Goal: Information Seeking & Learning: Learn about a topic

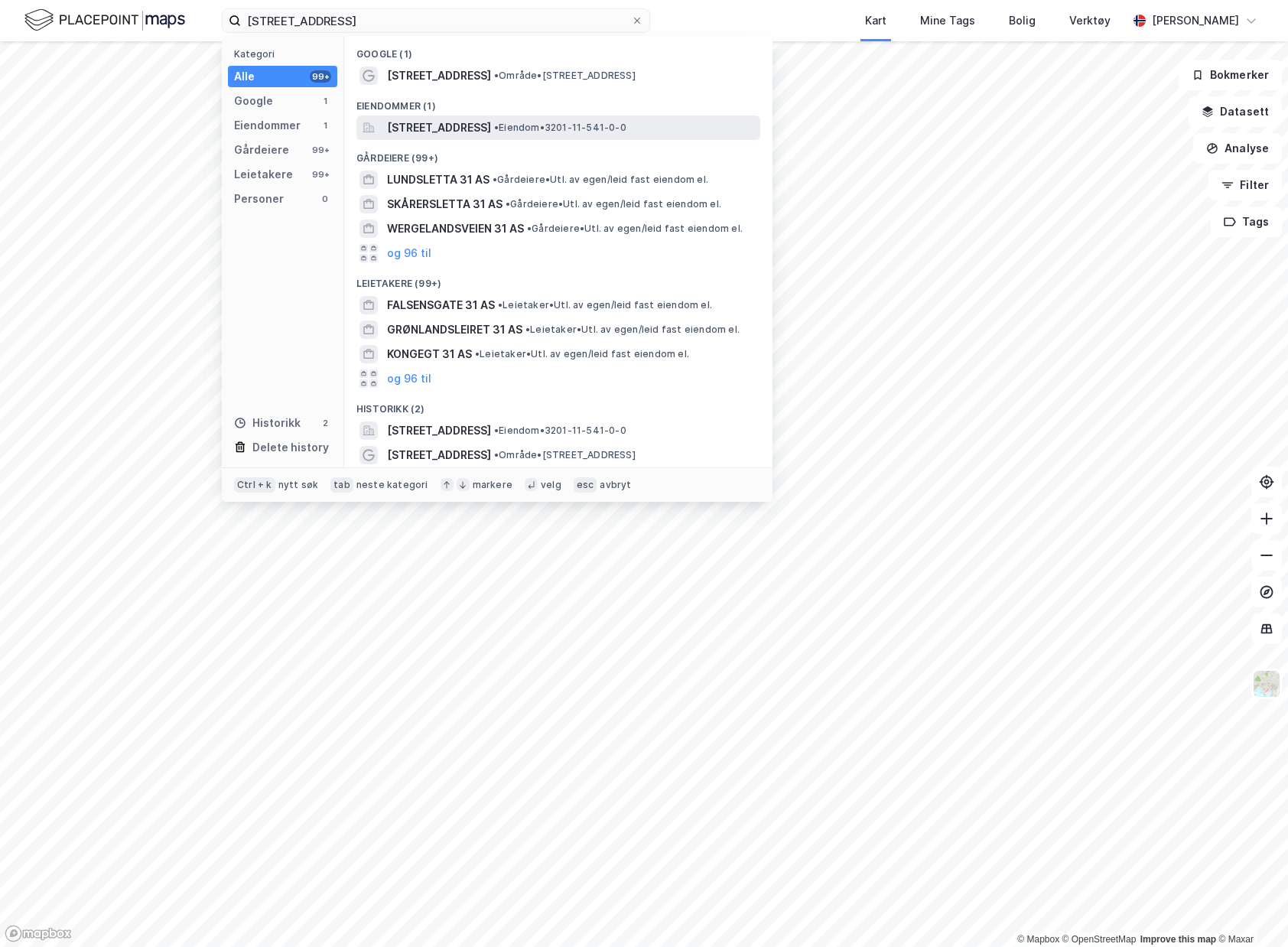
type input "[STREET_ADDRESS]"
click at [427, 115] on div "[STREET_ADDRESS] • Eiendom • 3201-11-541-0-0" at bounding box center [557, 127] width 404 height 24
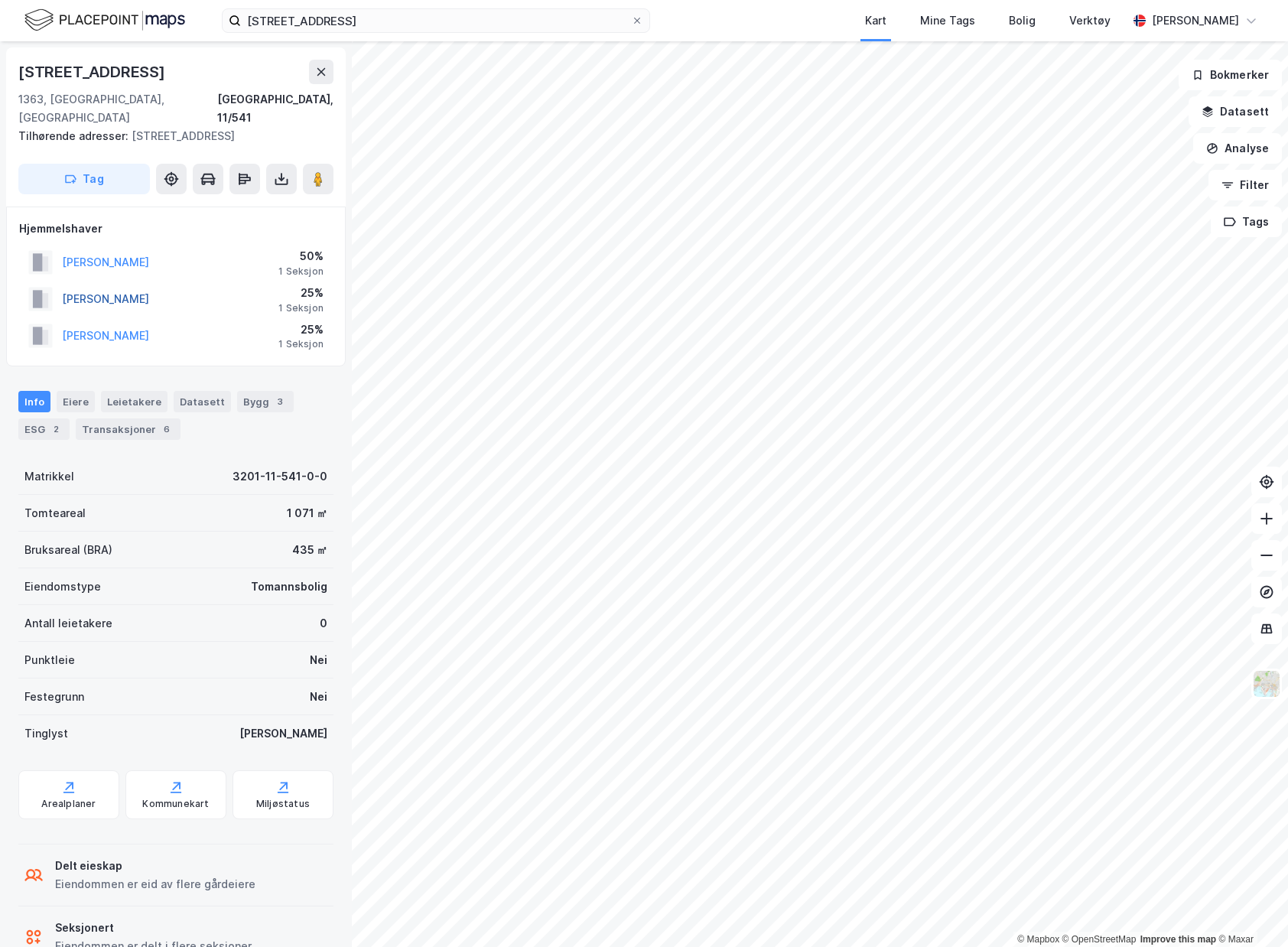
click at [0, 0] on button "[PERSON_NAME]" at bounding box center [0, 0] width 0 height 0
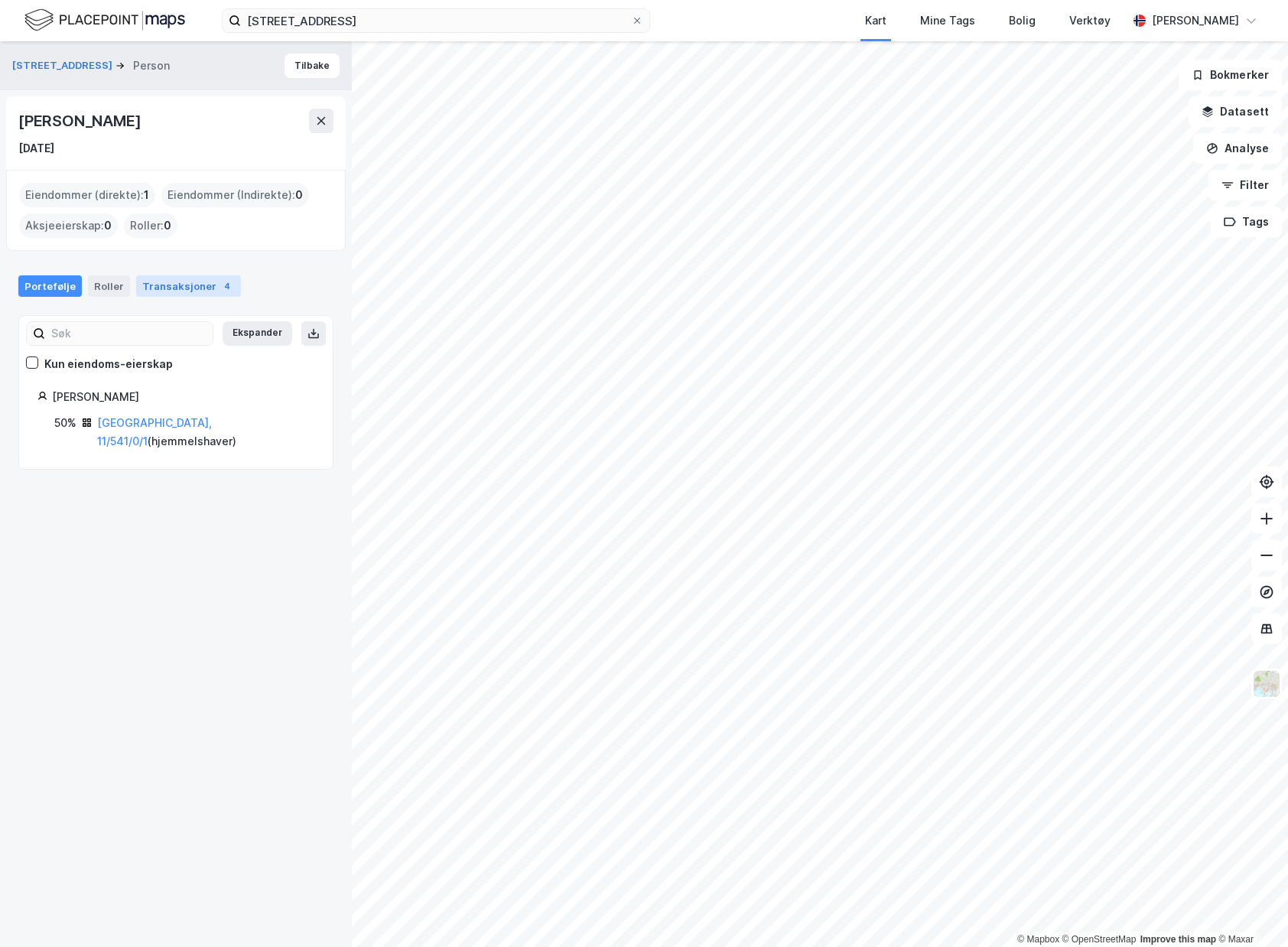
click at [187, 278] on div "Transaksjoner 4" at bounding box center [188, 286] width 105 height 22
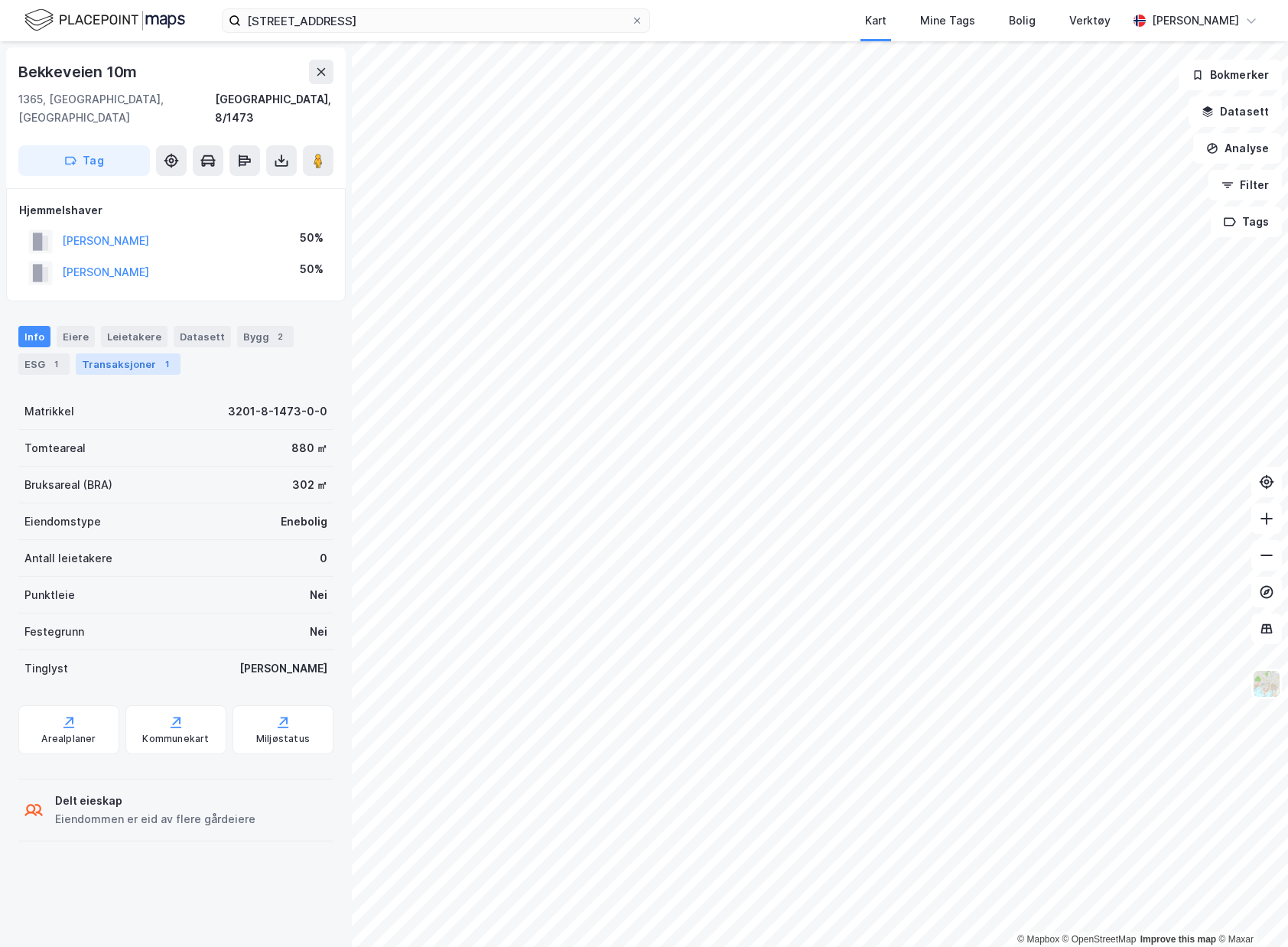
click at [111, 353] on div "Transaksjoner 1" at bounding box center [128, 363] width 105 height 22
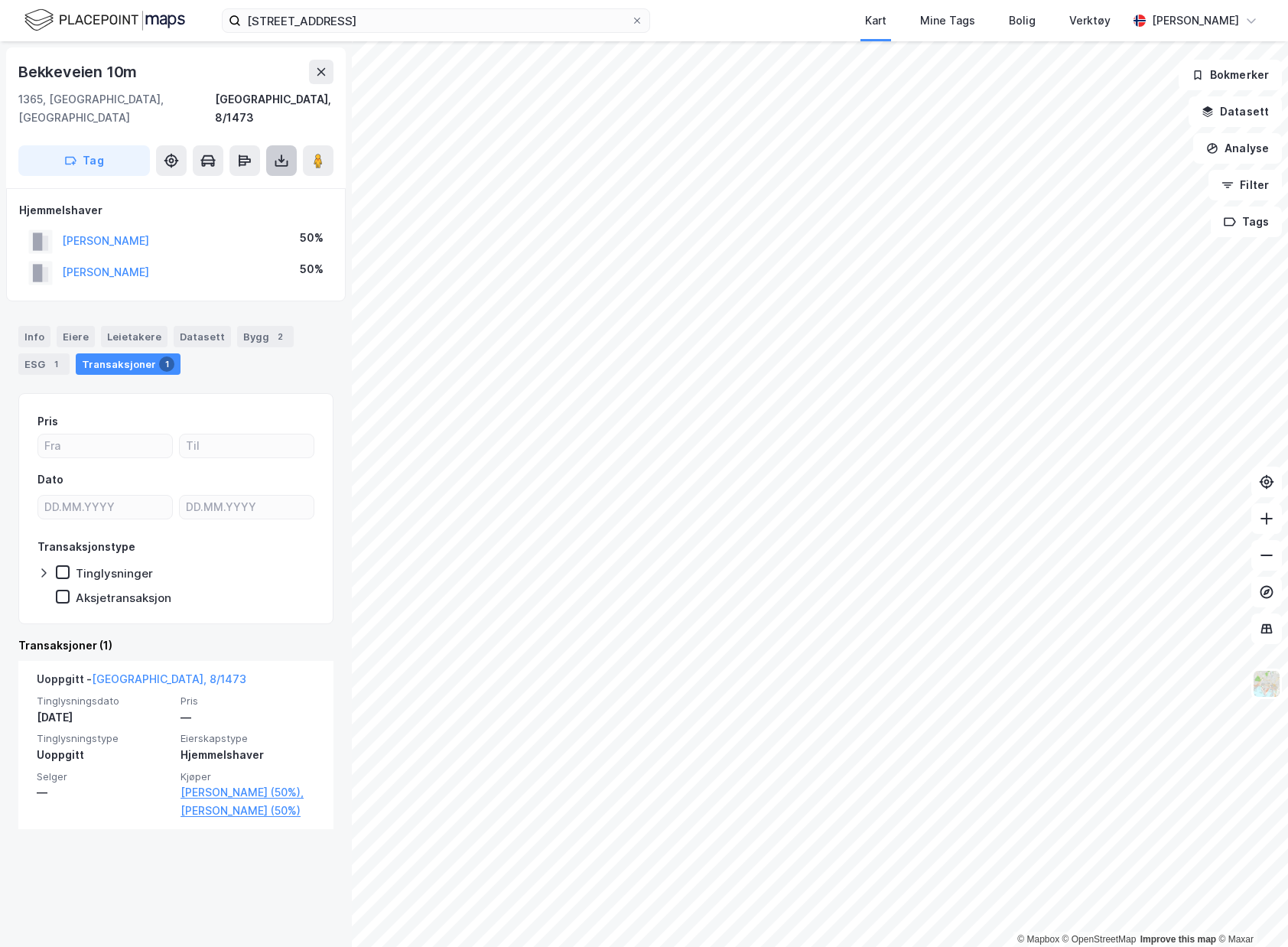
click at [284, 159] on icon at bounding box center [281, 161] width 7 height 4
click at [264, 179] on div "Last ned grunnbok" at bounding box center [215, 191] width 163 height 24
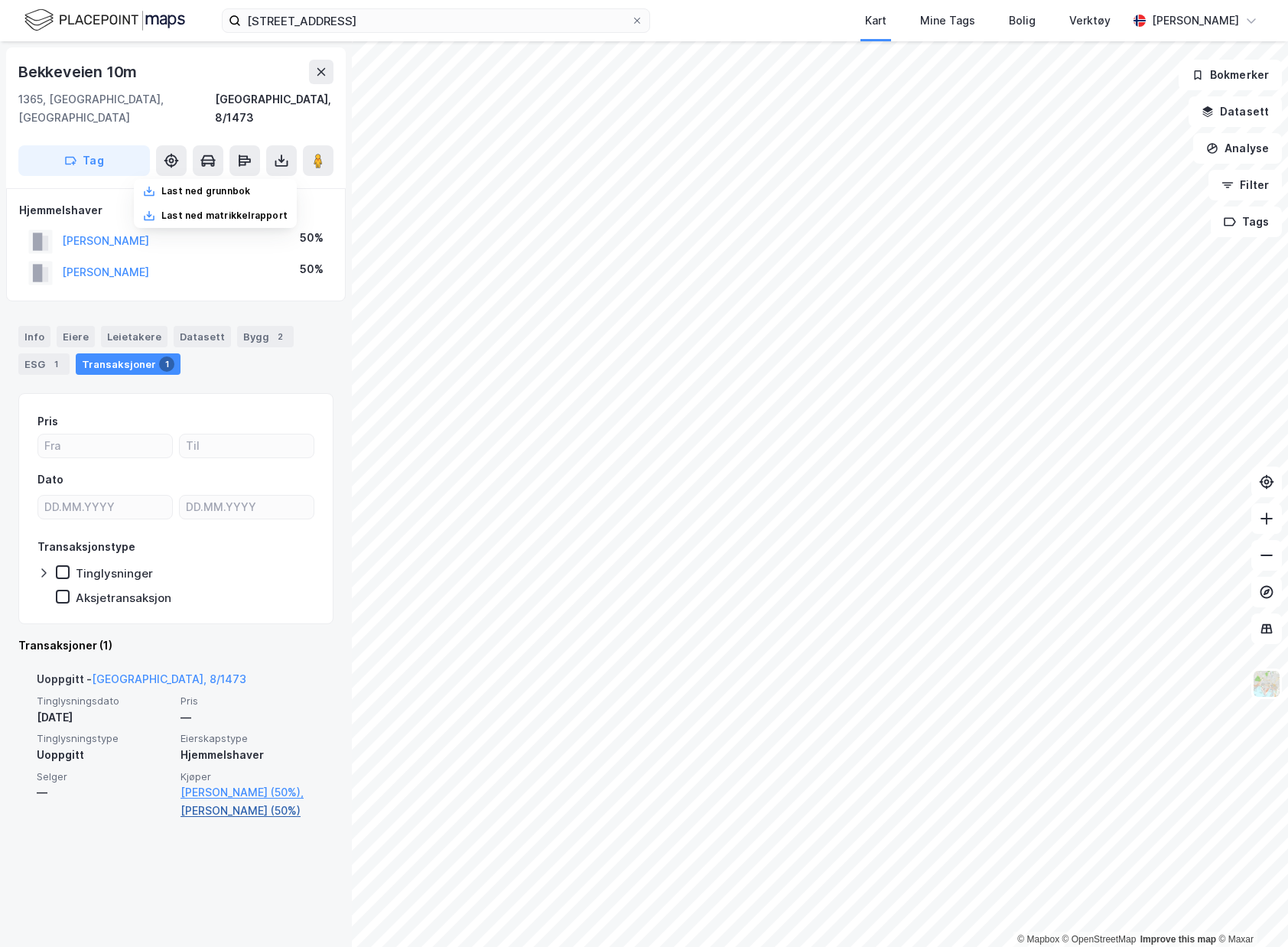
click at [232, 820] on link "[PERSON_NAME] (50%)" at bounding box center [248, 811] width 135 height 19
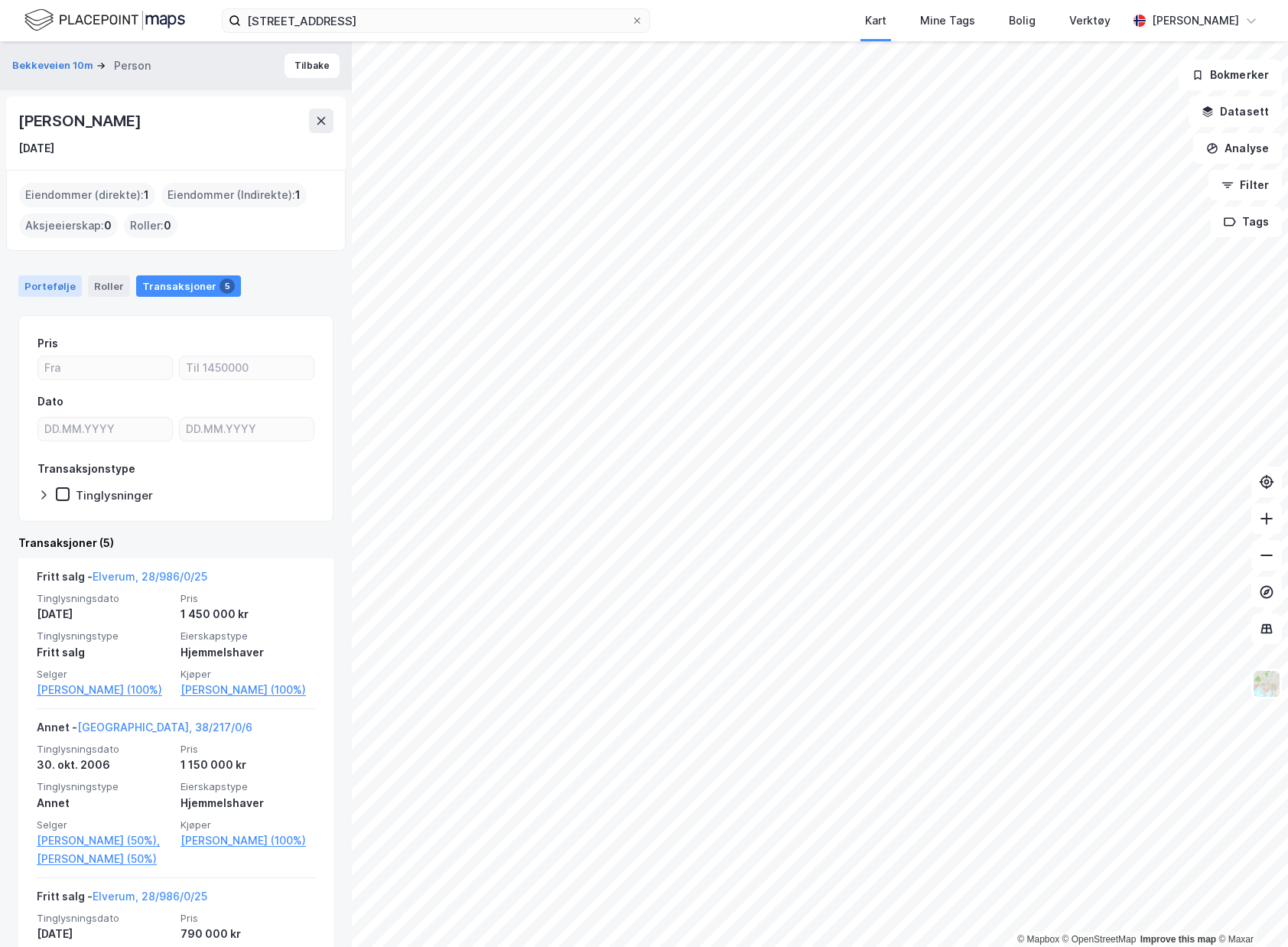
click at [59, 294] on div "Portefølje" at bounding box center [51, 286] width 64 height 22
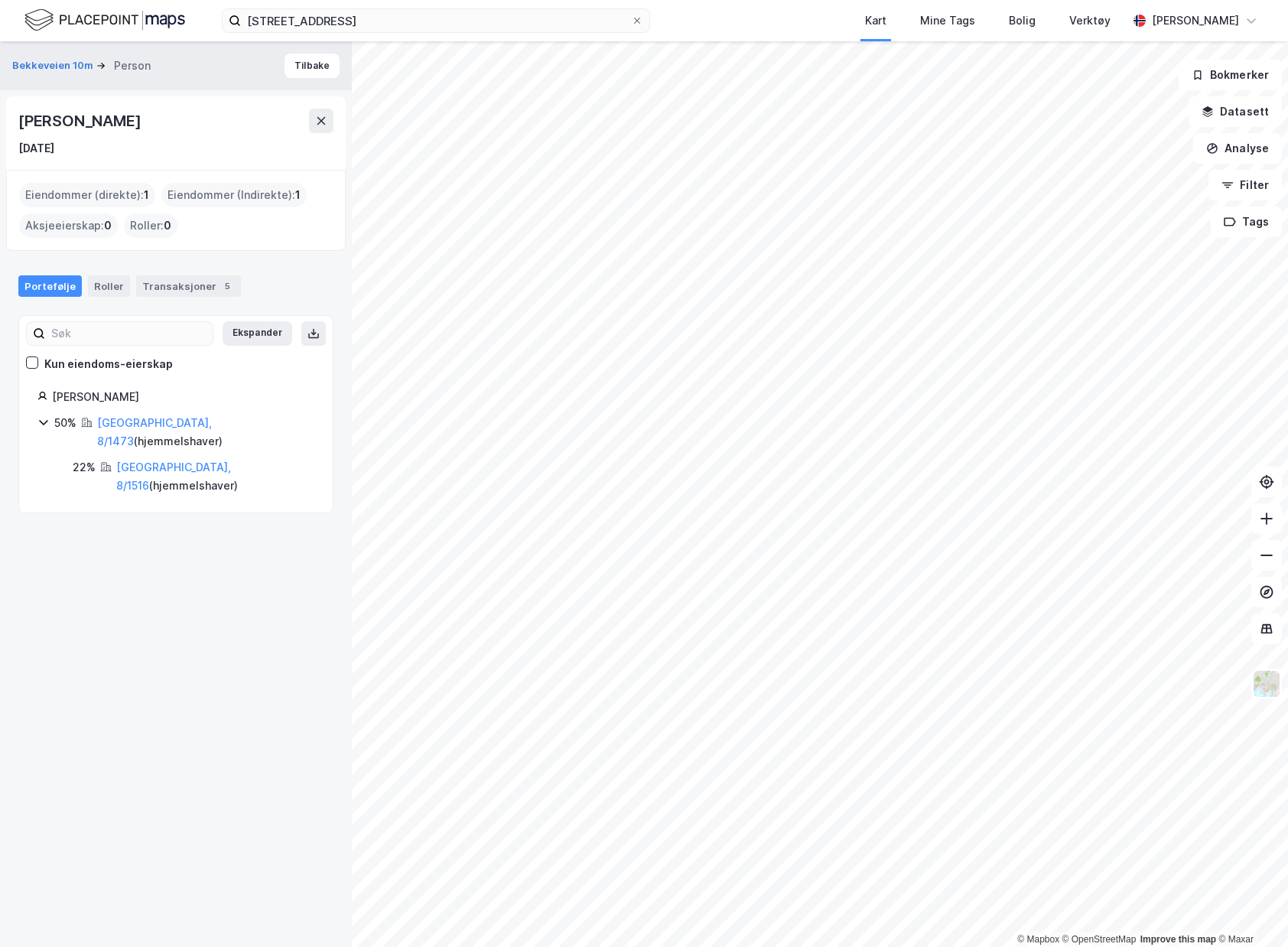
click at [43, 17] on img at bounding box center [104, 20] width 160 height 27
